Goal: Task Accomplishment & Management: Manage account settings

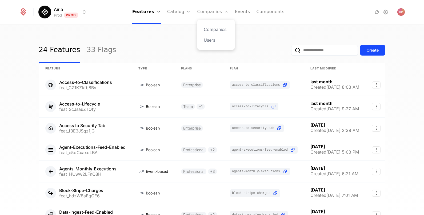
click at [220, 11] on link "Companies" at bounding box center [212, 12] width 31 height 24
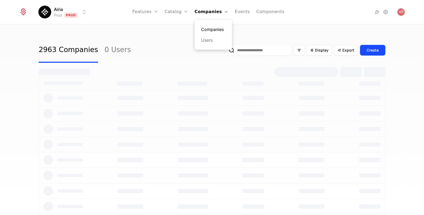
click at [215, 28] on link "Companies" at bounding box center [213, 29] width 25 height 6
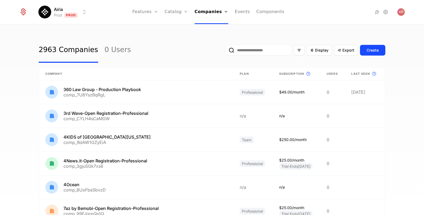
click at [252, 49] on input "email" at bounding box center [258, 50] width 67 height 11
paste input "**********"
type input "**********"
click at [225, 51] on button "submit" at bounding box center [225, 51] width 0 height 0
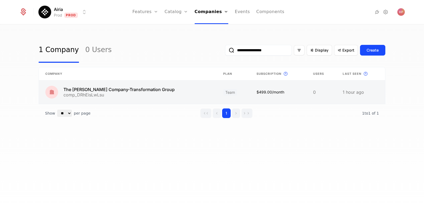
click at [149, 94] on link at bounding box center [128, 91] width 178 height 23
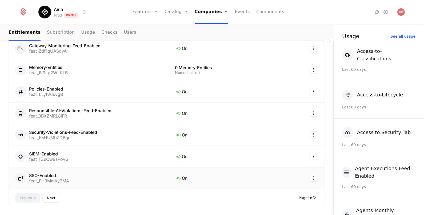
scroll to position [300, 0]
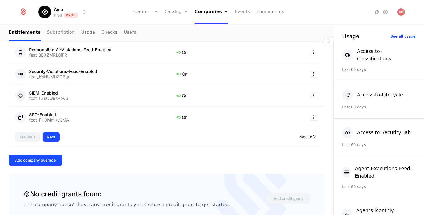
click at [56, 133] on button "Next" at bounding box center [51, 137] width 18 height 10
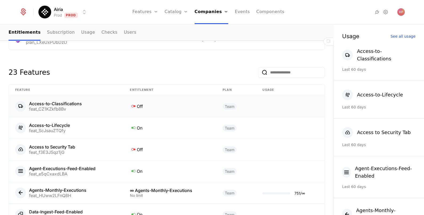
scroll to position [467, 0]
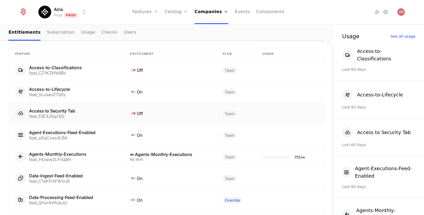
click at [131, 110] on icon at bounding box center [133, 113] width 7 height 7
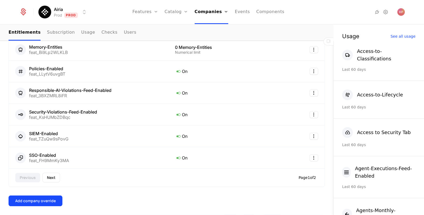
scroll to position [267, 0]
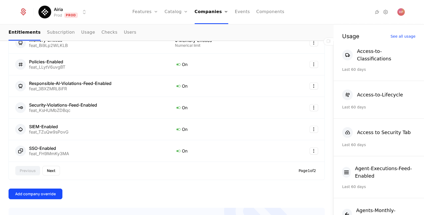
click at [44, 166] on button "Next" at bounding box center [51, 171] width 18 height 10
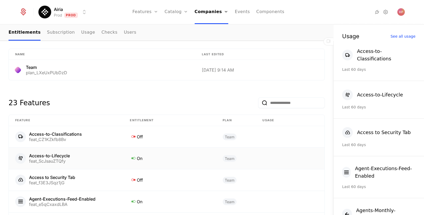
scroll to position [433, 0]
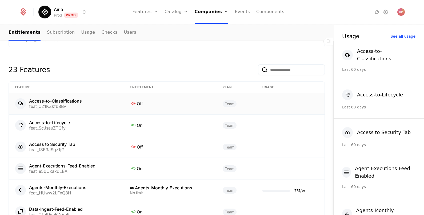
click at [112, 98] on div "Access-to-Classifications feat_CZ1KZkfb8Bv" at bounding box center [66, 103] width 102 height 11
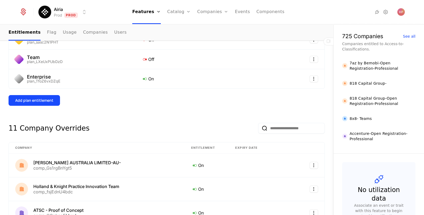
scroll to position [133, 0]
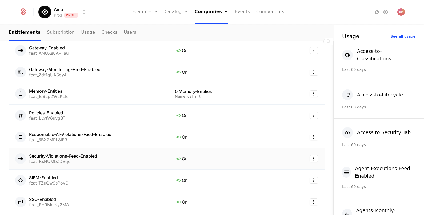
scroll to position [267, 0]
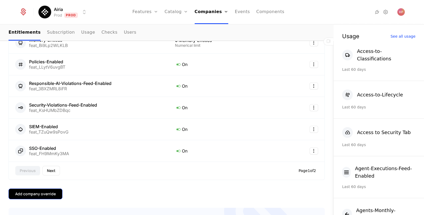
click at [43, 190] on button "Add company override" at bounding box center [36, 193] width 54 height 11
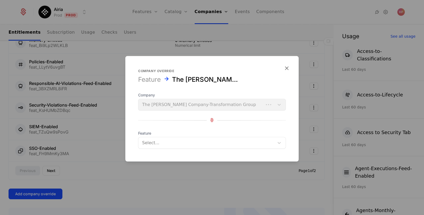
click at [159, 146] on div "Select..." at bounding box center [207, 143] width 136 height 10
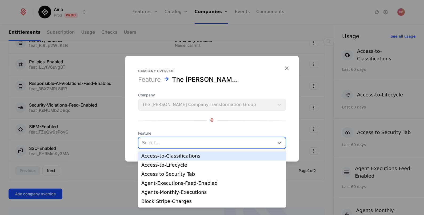
click at [160, 157] on div "Access-to-Classifications" at bounding box center [211, 155] width 141 height 5
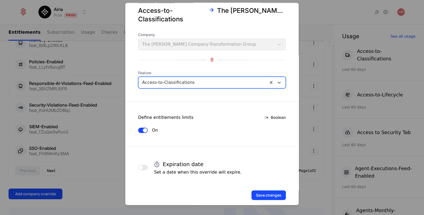
scroll to position [23, 0]
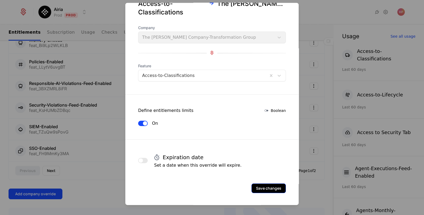
click at [269, 185] on button "Save changes" at bounding box center [269, 188] width 34 height 10
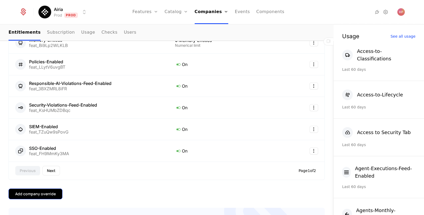
click at [54, 189] on button "Add company override" at bounding box center [36, 193] width 54 height 11
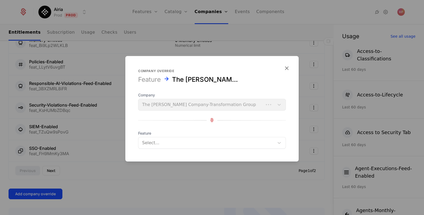
click at [189, 146] on div "Select..." at bounding box center [207, 143] width 136 height 10
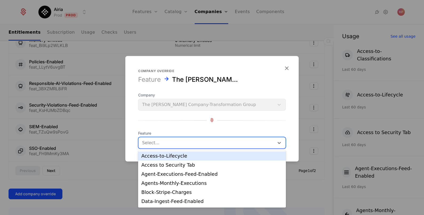
drag, startPoint x: 188, startPoint y: 158, endPoint x: 201, endPoint y: 157, distance: 12.8
click at [188, 158] on div "Access-to-Lifecycle" at bounding box center [211, 155] width 141 height 5
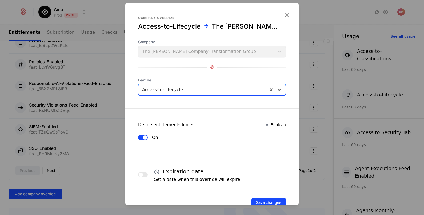
click at [273, 196] on div "Save changes" at bounding box center [211, 194] width 173 height 25
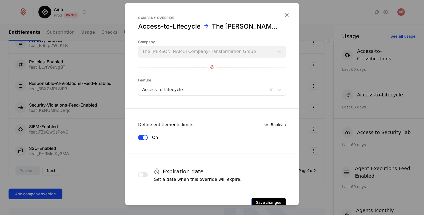
click at [273, 199] on button "Save changes" at bounding box center [269, 202] width 34 height 10
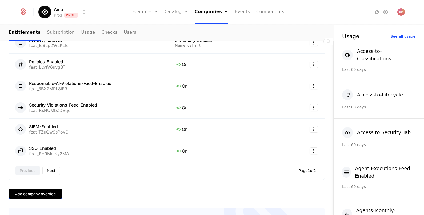
click at [46, 191] on div "Add company override" at bounding box center [35, 193] width 41 height 5
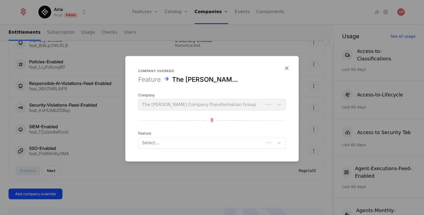
click at [236, 141] on div at bounding box center [201, 142] width 118 height 7
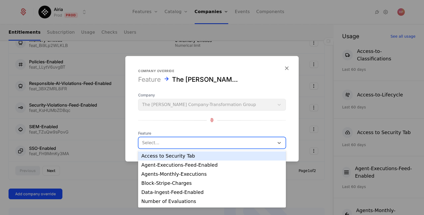
click at [226, 155] on div "Access to Security Tab" at bounding box center [211, 155] width 141 height 5
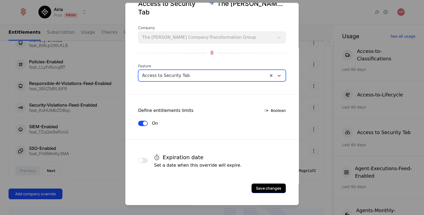
click at [265, 183] on button "Save changes" at bounding box center [269, 188] width 34 height 10
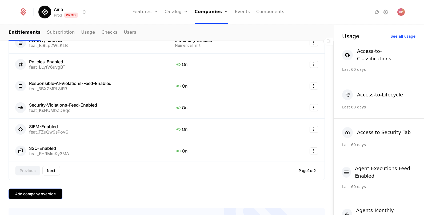
click at [58, 188] on button "Add company override" at bounding box center [36, 193] width 54 height 11
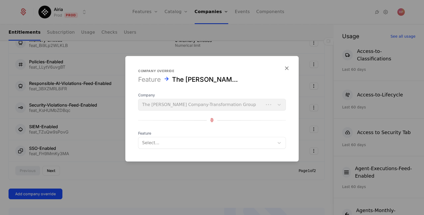
click at [188, 141] on div at bounding box center [206, 142] width 129 height 7
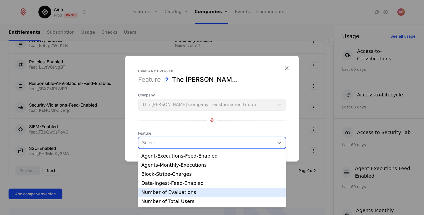
click at [84, 193] on div at bounding box center [212, 107] width 424 height 215
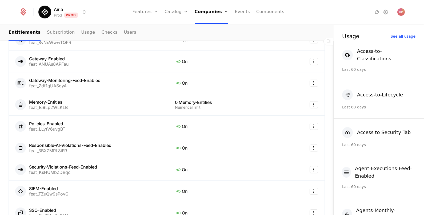
scroll to position [334, 0]
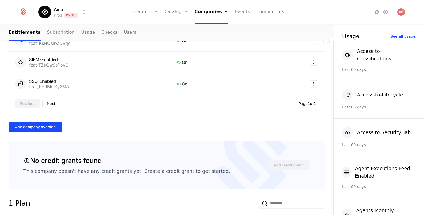
click at [50, 99] on button "Next" at bounding box center [51, 104] width 18 height 10
